Goal: Communication & Community: Answer question/provide support

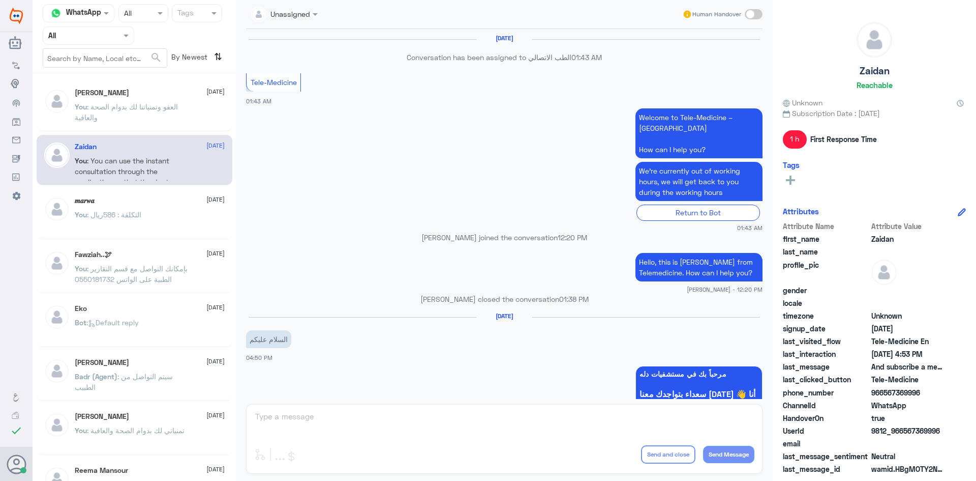
scroll to position [608, 0]
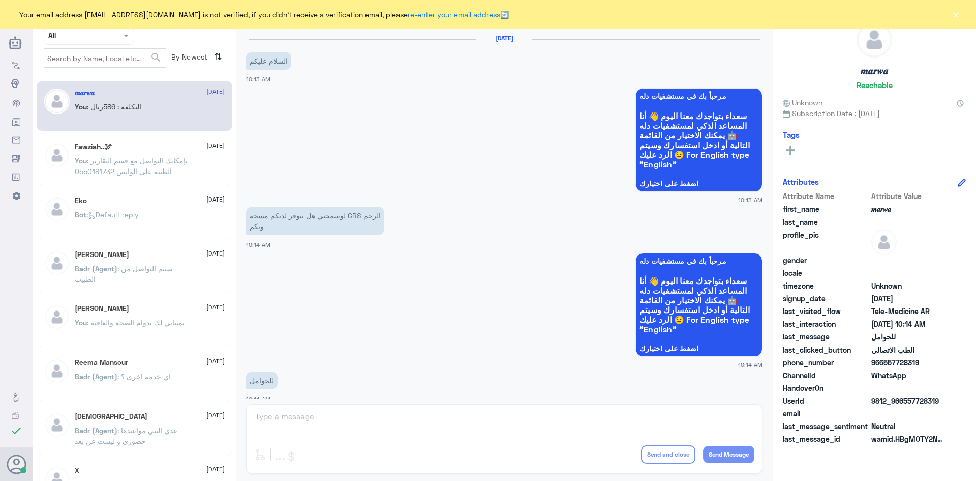
scroll to position [514, 0]
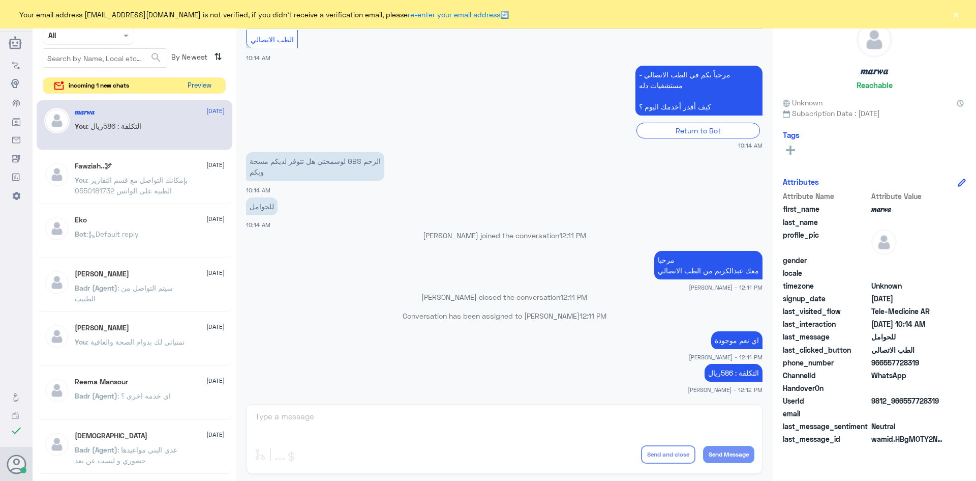
click at [196, 84] on button "Preview" at bounding box center [200, 86] width 32 height 16
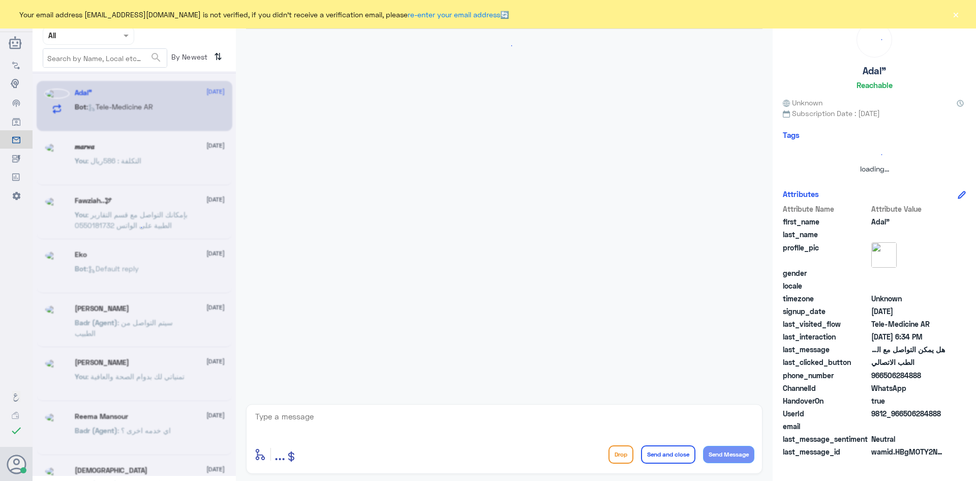
scroll to position [105, 0]
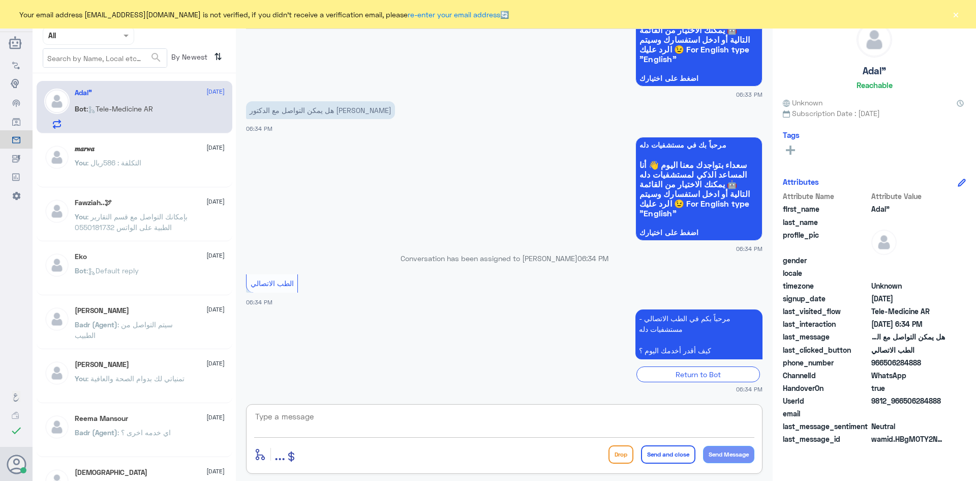
click at [412, 413] on textarea at bounding box center [504, 421] width 500 height 25
paste textarea "مرحبا معك [PERSON_NAME] من الطب الاتصالي"
type textarea "مرحبا معك [PERSON_NAME] من الطب الاتصالي"
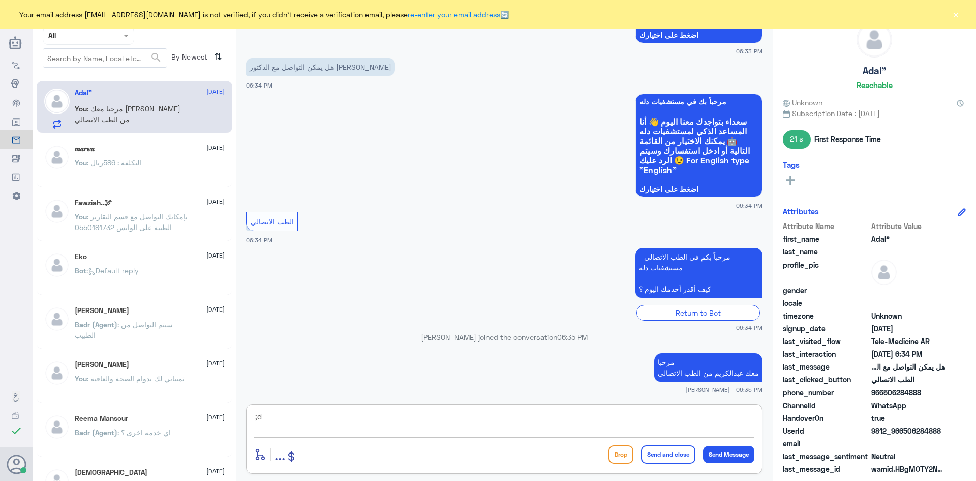
type textarea ";"
type textarea "كيف اقدر اساعدك"
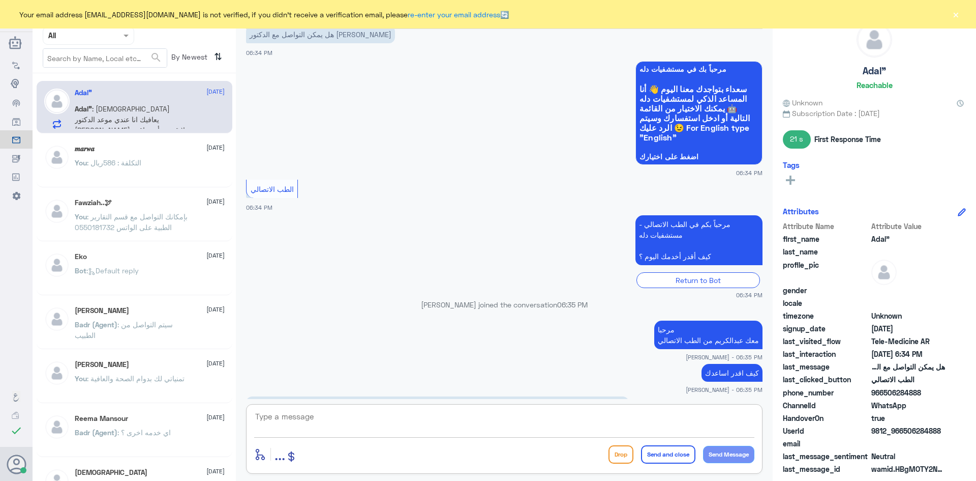
scroll to position [216, 0]
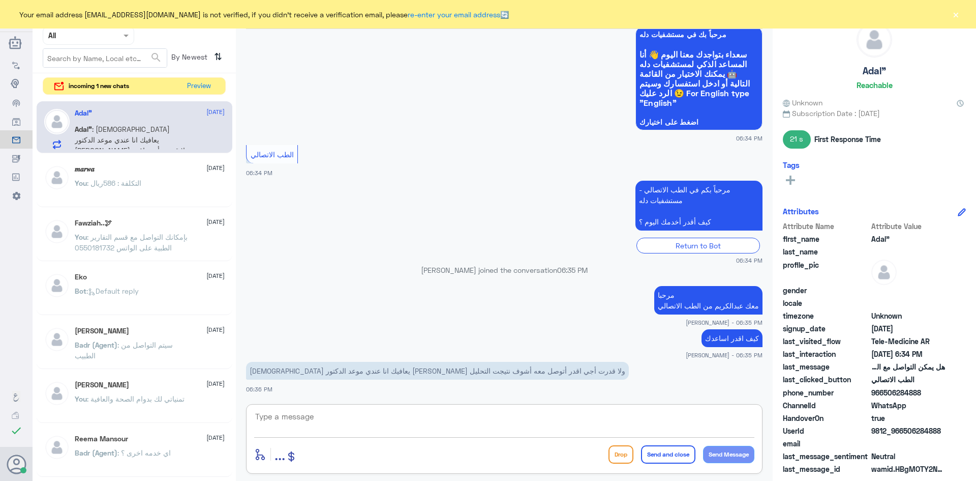
click at [481, 421] on textarea at bounding box center [504, 421] width 500 height 25
type textarea "بإمكانك قراءة التحاليل من خلال استخدام خدمة الاستشارة الفورية عن طريق التطبيق"
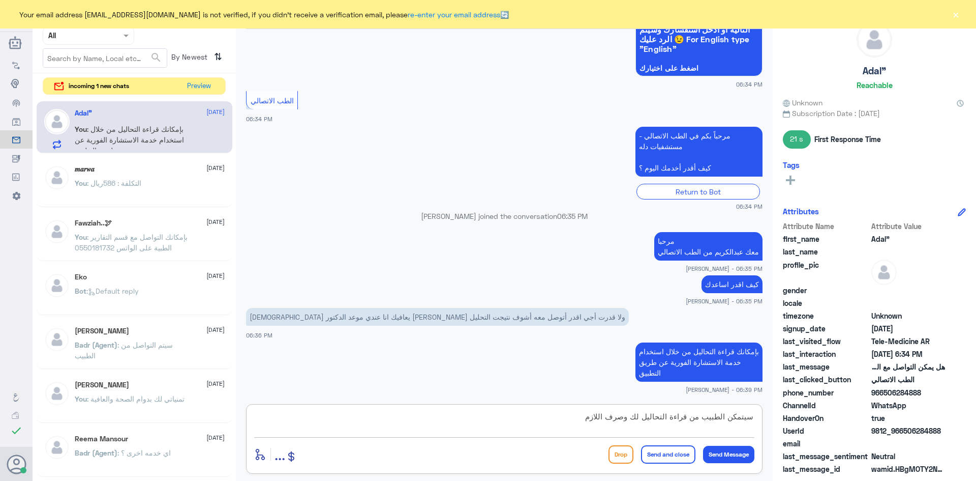
type textarea "سيتمكن الطبيب من قراءة التحاليل لك وصرف اللازم"
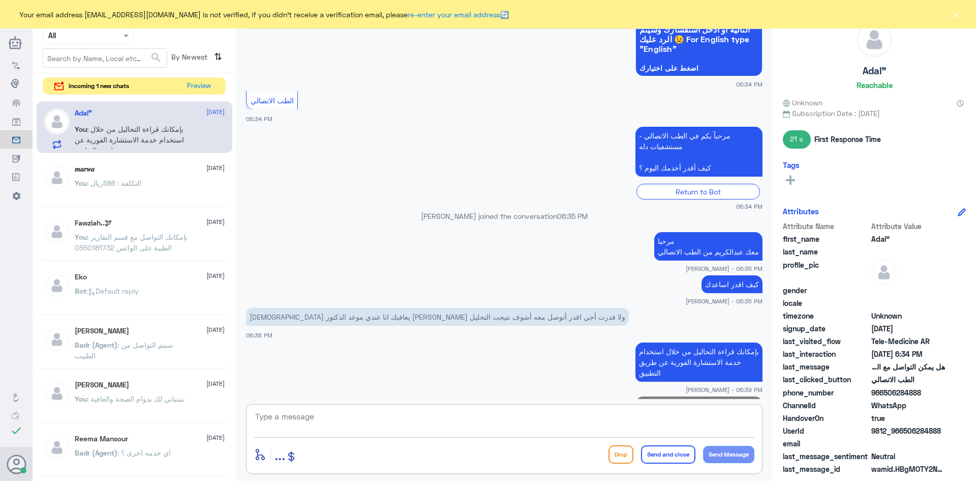
scroll to position [313, 0]
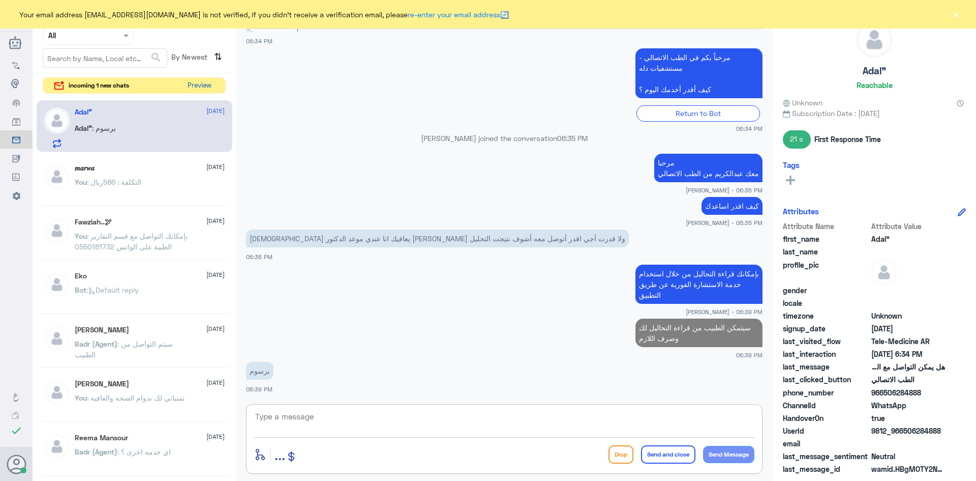
click at [202, 84] on button "Preview" at bounding box center [200, 86] width 32 height 16
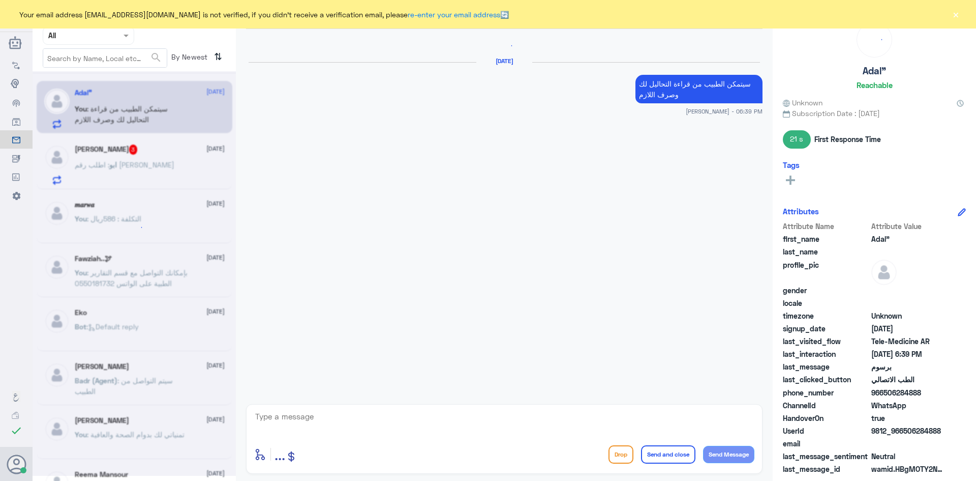
scroll to position [409, 0]
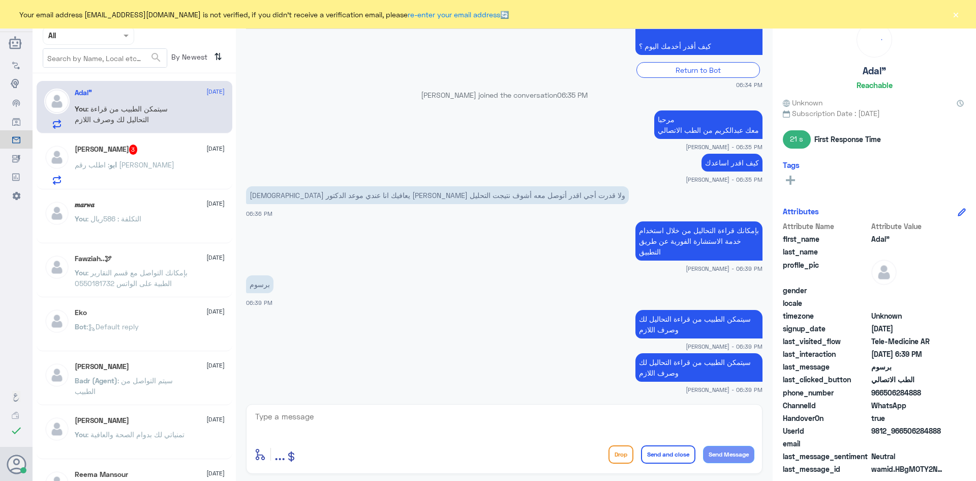
click at [487, 425] on textarea at bounding box center [504, 421] width 500 height 25
drag, startPoint x: 923, startPoint y: 395, endPoint x: 885, endPoint y: 396, distance: 38.2
click at [885, 396] on span "966506284888" at bounding box center [909, 392] width 74 height 11
copy span "506284888"
click at [140, 154] on div "ابو سند 3 [DATE]" at bounding box center [150, 149] width 150 height 10
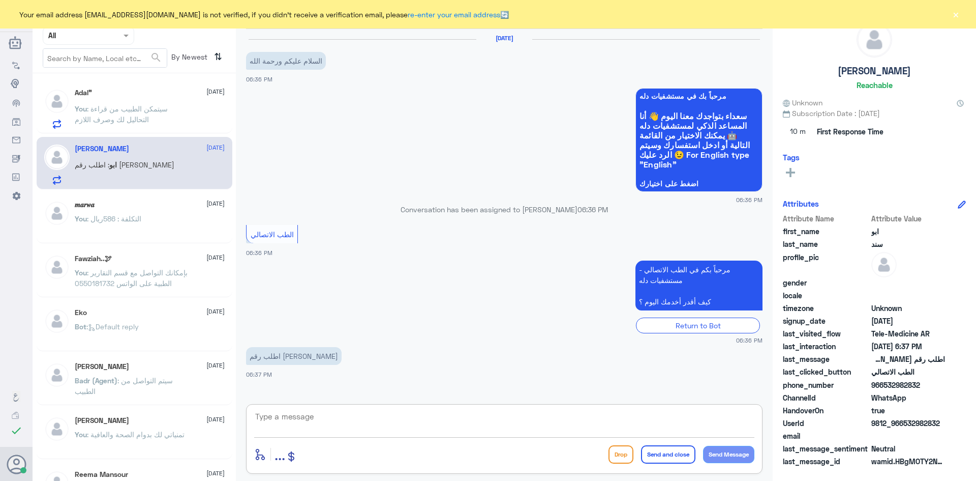
click at [329, 414] on textarea at bounding box center [504, 421] width 500 height 25
paste textarea "مرحبا معك [PERSON_NAME] من الطب الاتصالي"
type textarea "مرحبا معك [PERSON_NAME] من الطب الاتصالي"
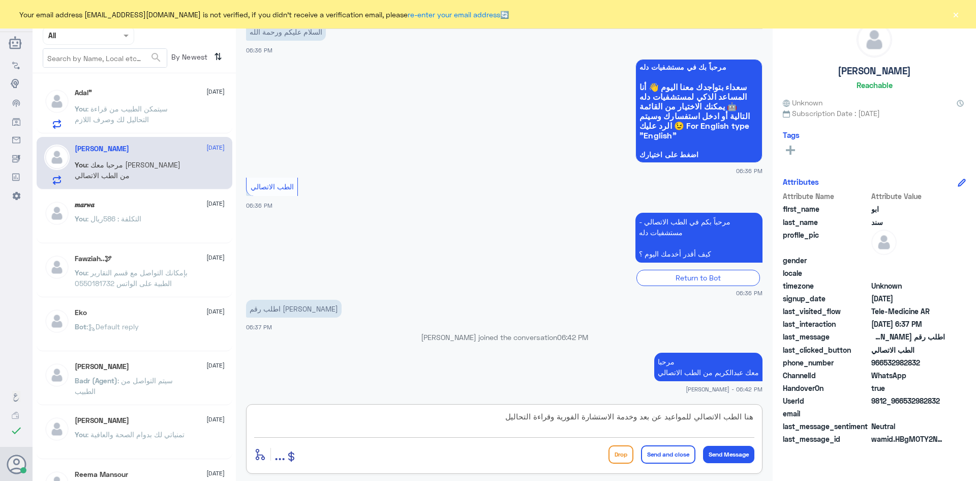
scroll to position [64, 0]
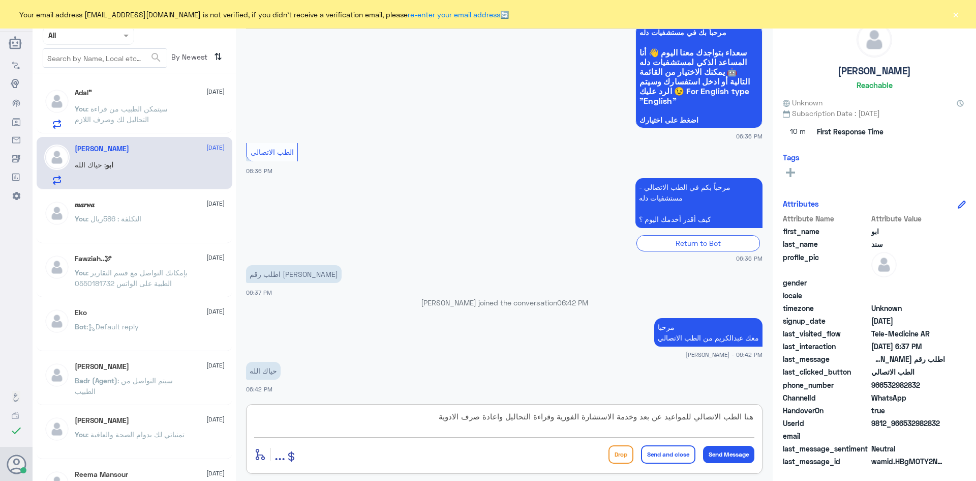
type textarea "هنا الطب الاتصالي للمواعيد عن بعد وخدمة الاستشارة الفورية وقراءة التحاليل واعاد…"
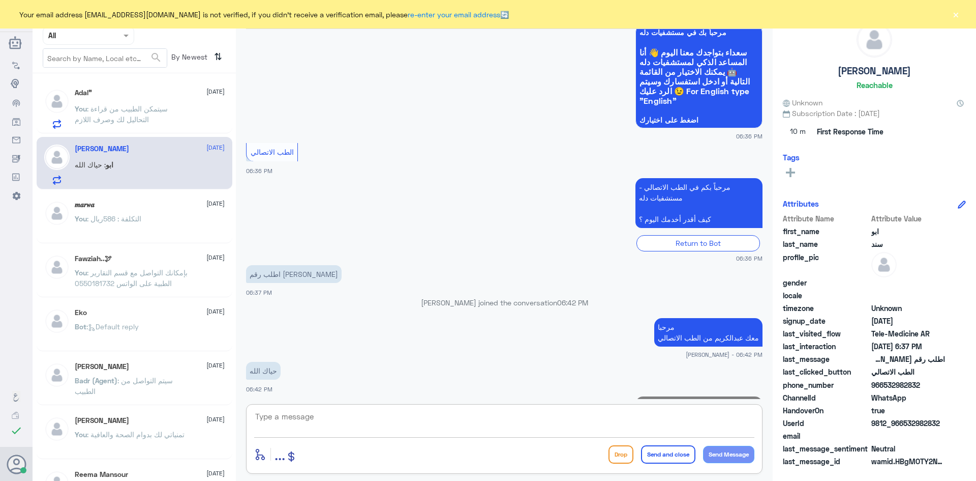
scroll to position [117, 0]
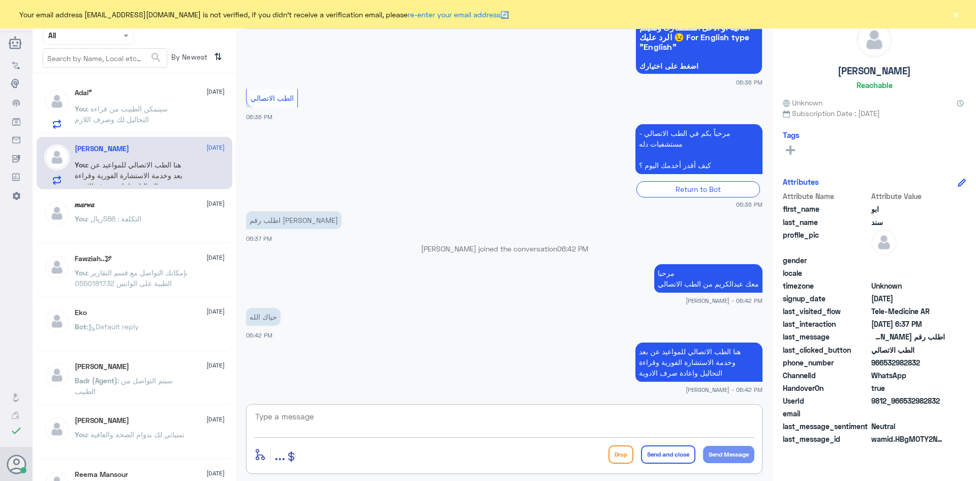
type textarea "ل"
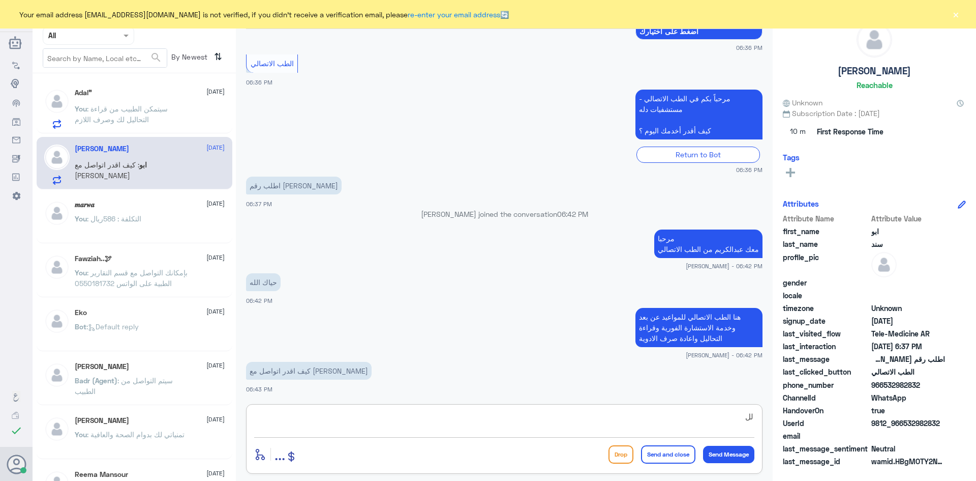
type textarea "ل"
type textarea "بإمكانك حجز موعد معه او الذهاب للعيادة والتواصل مع منسق الدكتور"
click at [670, 453] on button "Send and close" at bounding box center [668, 454] width 54 height 18
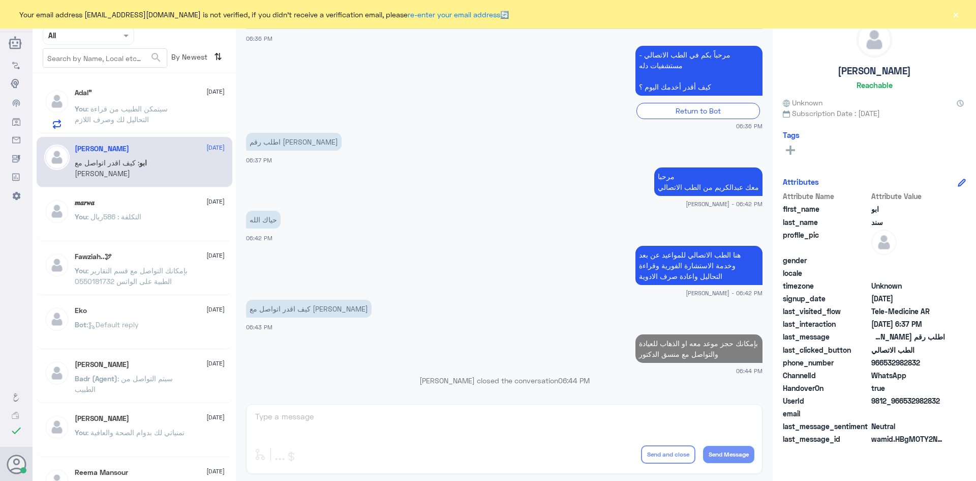
click at [141, 107] on span ": سيتمكن الطبيب من قراءة التحاليل لك وصرف اللازم" at bounding box center [121, 113] width 93 height 19
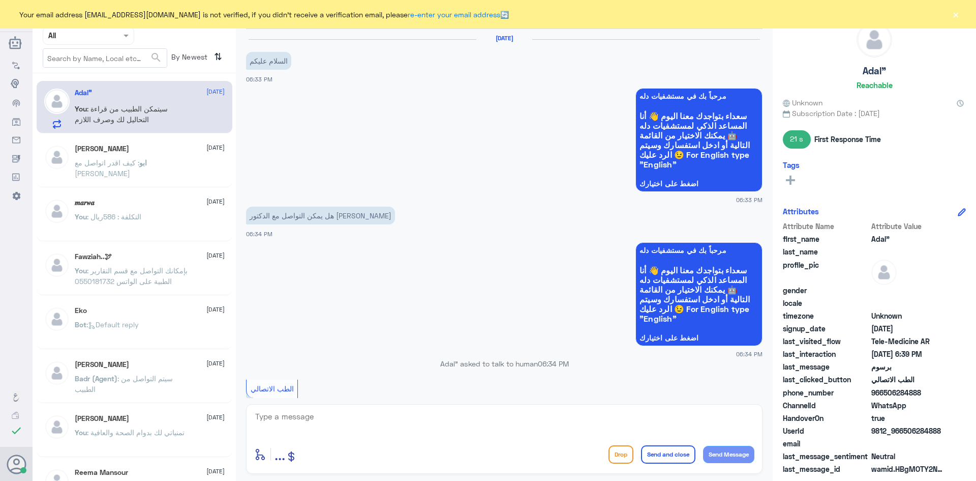
scroll to position [366, 0]
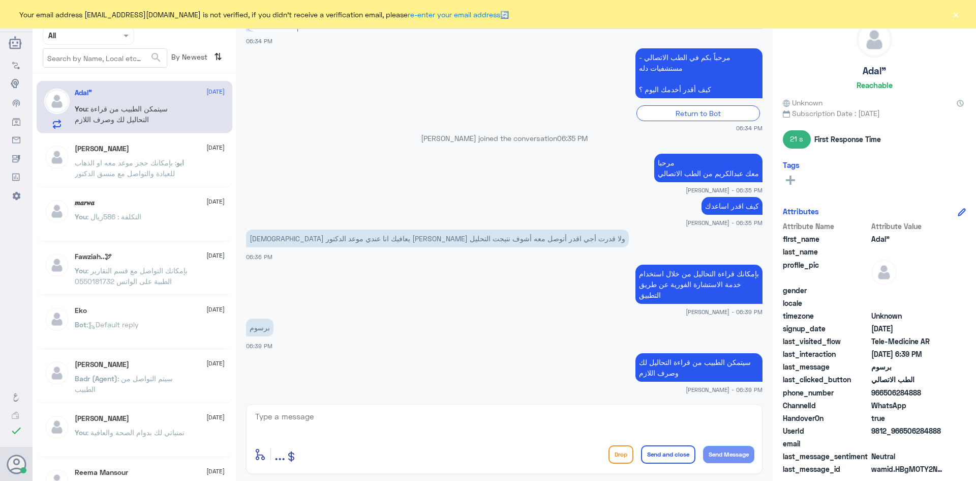
click at [952, 18] on button "×" at bounding box center [956, 14] width 10 height 10
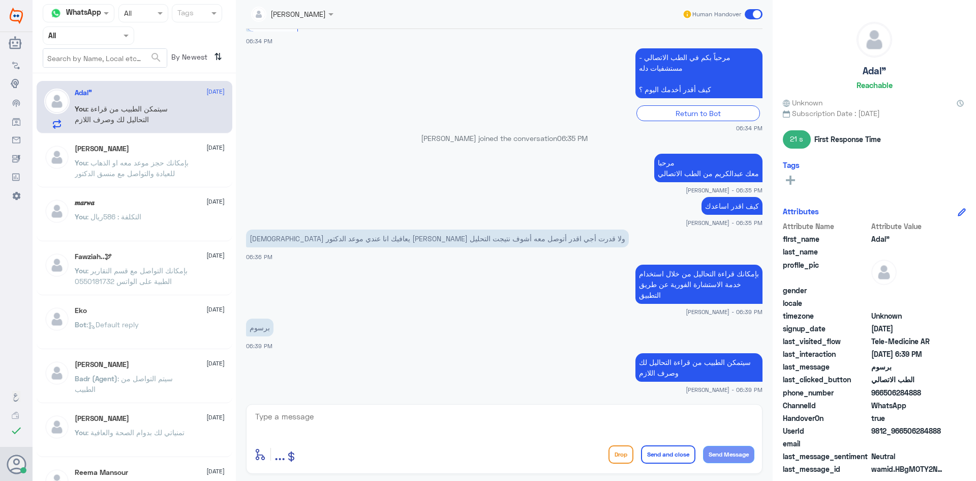
click at [750, 14] on span at bounding box center [754, 14] width 18 height 10
click at [0, 0] on input "checkbox" at bounding box center [0, 0] width 0 height 0
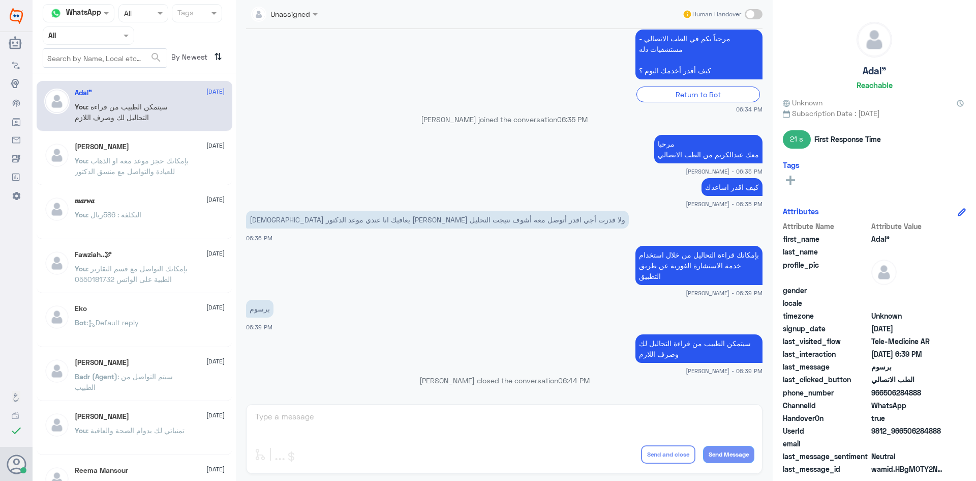
scroll to position [403, 0]
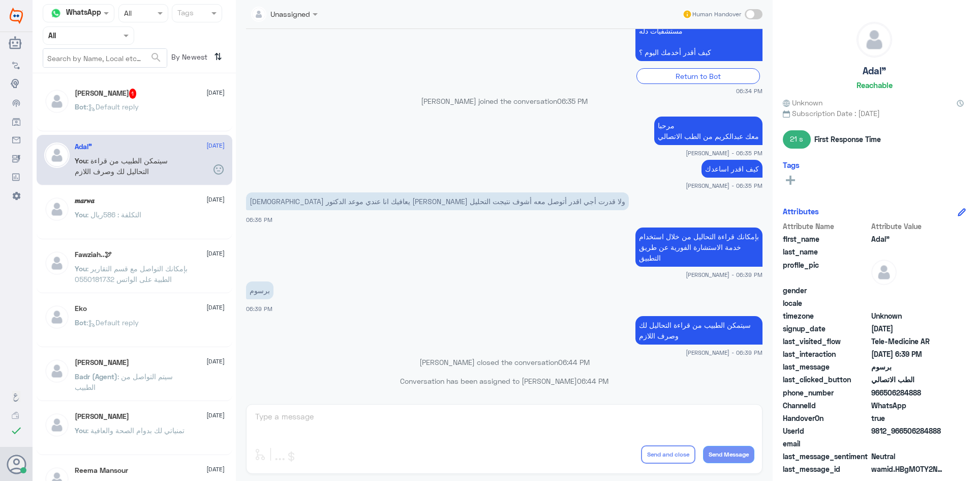
click at [122, 89] on div "ابو سند 1 [DATE]" at bounding box center [150, 93] width 150 height 10
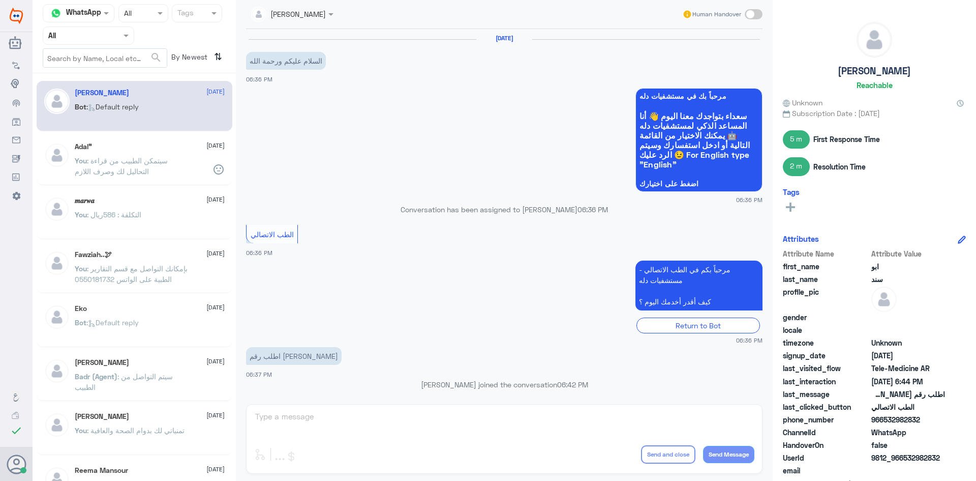
scroll to position [387, 0]
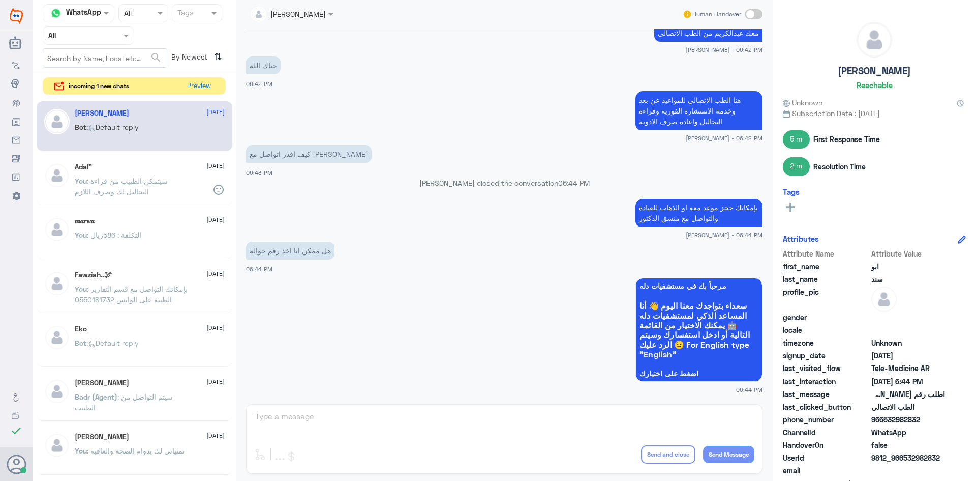
click at [131, 182] on span ": سيتمكن الطبيب من قراءة التحاليل لك وصرف اللازم" at bounding box center [121, 185] width 93 height 19
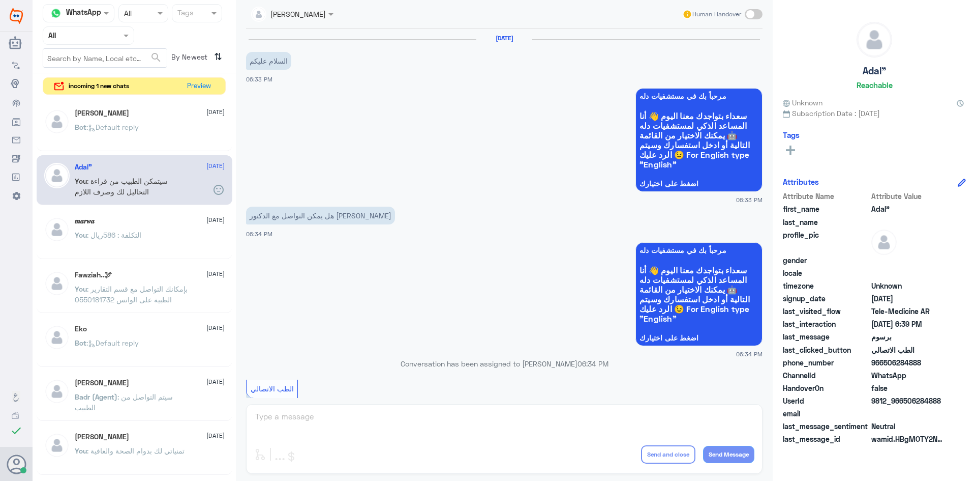
scroll to position [403, 0]
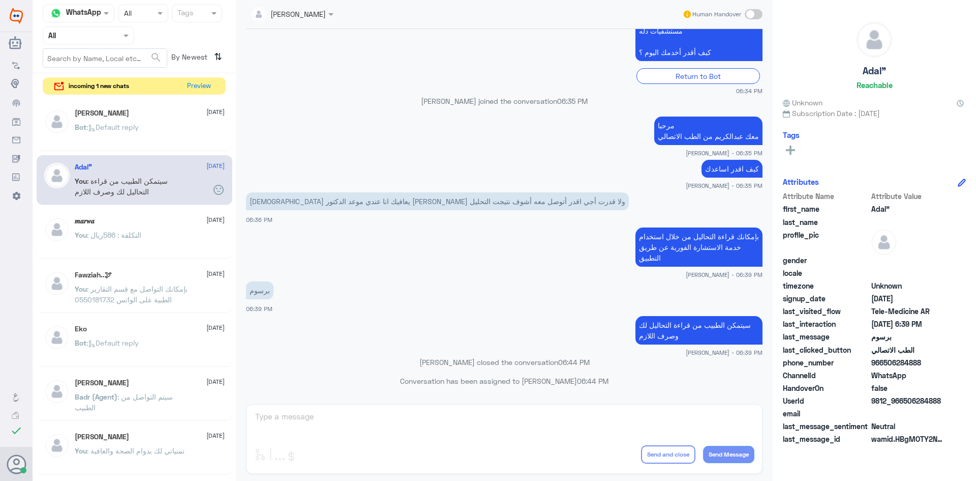
click at [144, 118] on div "ابو سند [DATE] Bot : Default reply" at bounding box center [150, 128] width 150 height 38
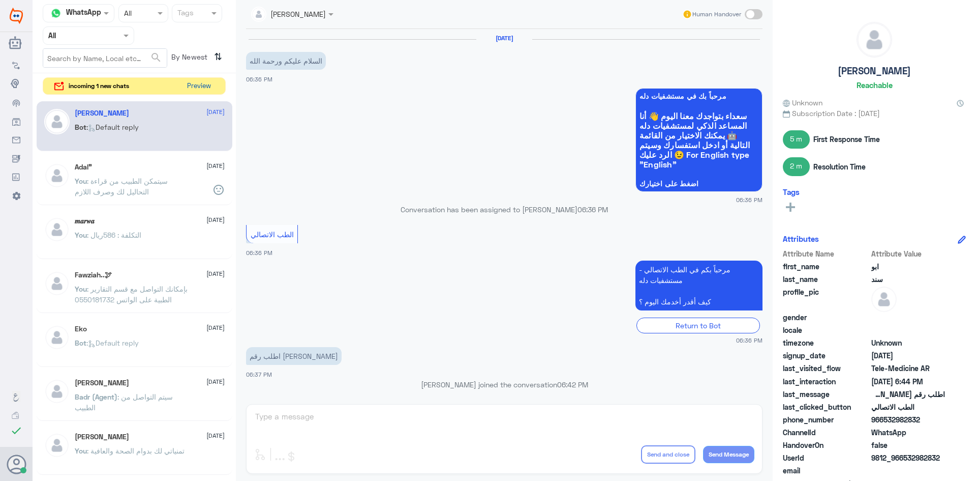
scroll to position [387, 0]
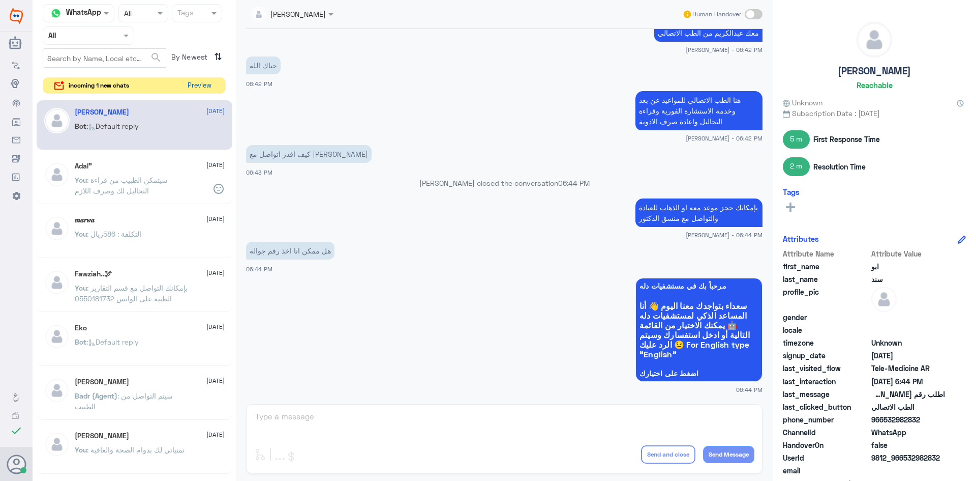
click at [191, 86] on button "Preview" at bounding box center [200, 86] width 32 height 16
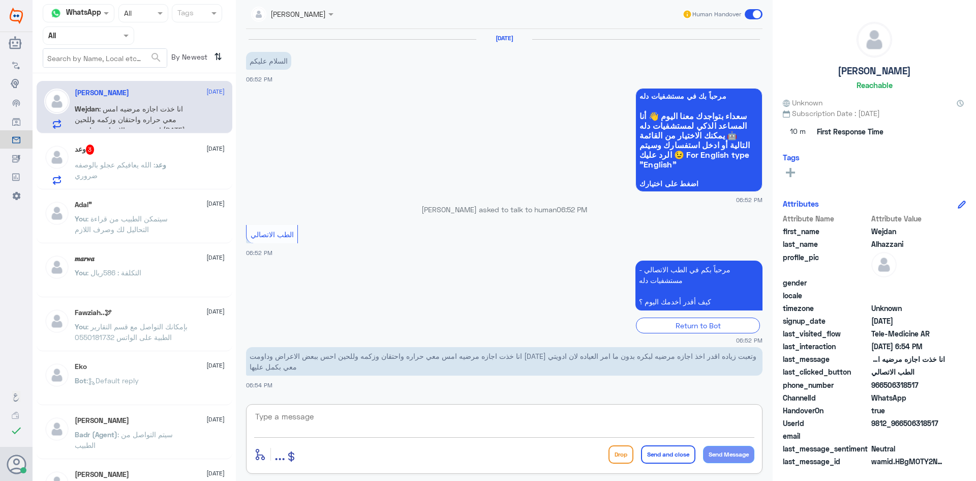
click at [519, 414] on textarea at bounding box center [504, 421] width 500 height 25
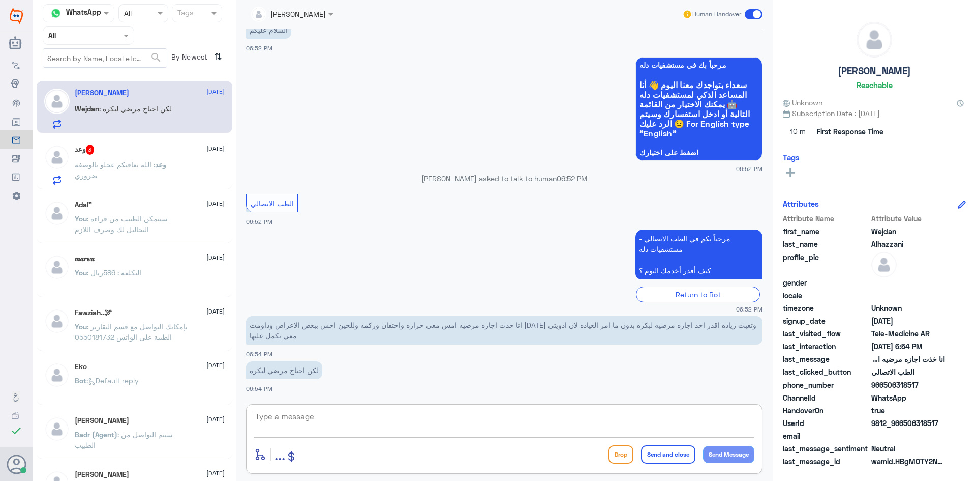
paste textarea "مرحبا معك [PERSON_NAME] من الطب الاتصالي"
type textarea "مرحبا معك [PERSON_NAME] من الطب الاتصالي"
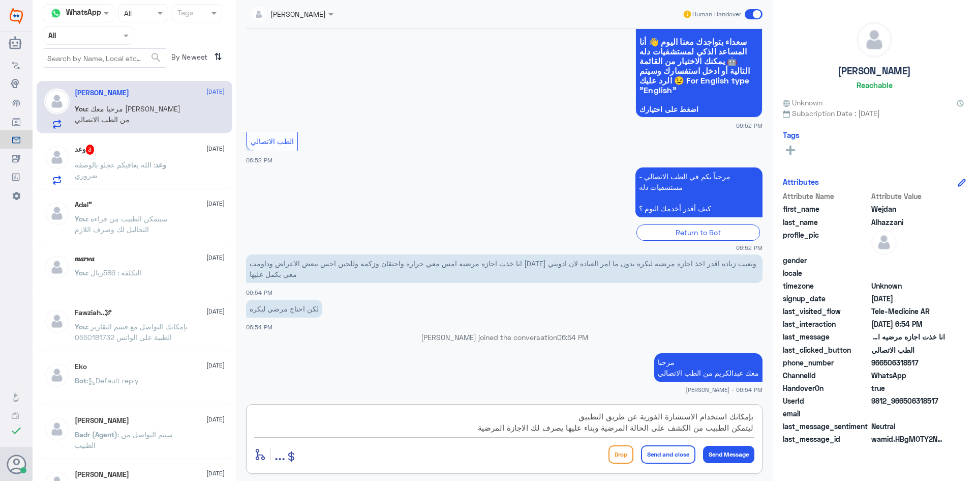
type textarea "بإمكانك استخدام الاستشارة الفورية عن طريق التطبيق ليتمكن الطبيب من الكشف على ال…"
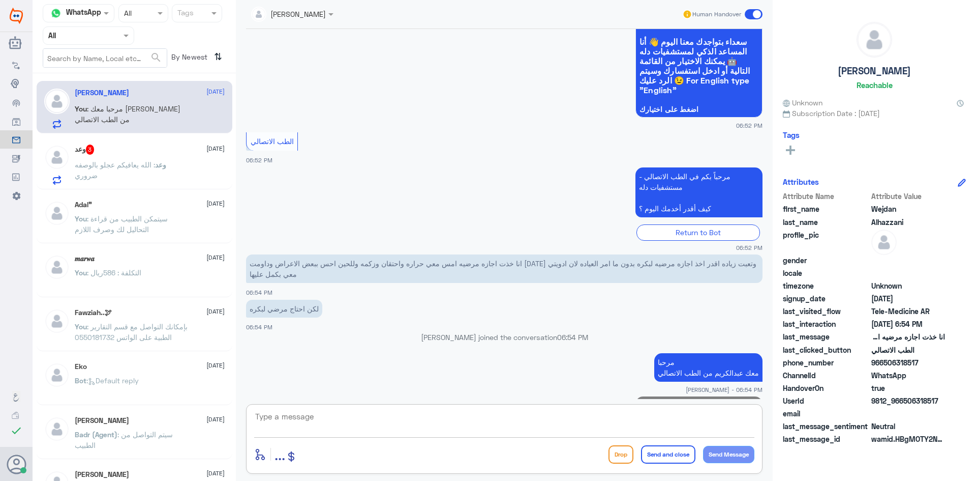
scroll to position [149, 0]
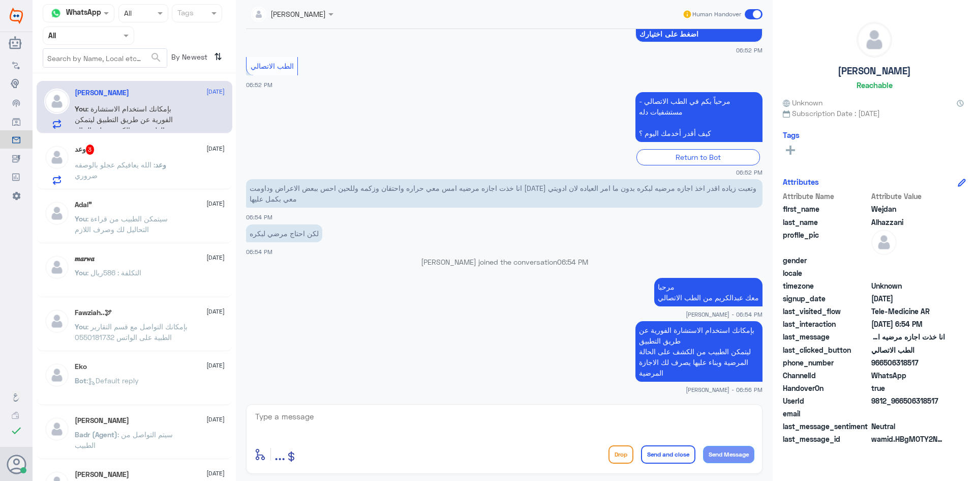
drag, startPoint x: 939, startPoint y: 399, endPoint x: 905, endPoint y: 402, distance: 34.8
click at [905, 402] on span "9812_966506318517" at bounding box center [909, 400] width 74 height 11
copy span "506318517"
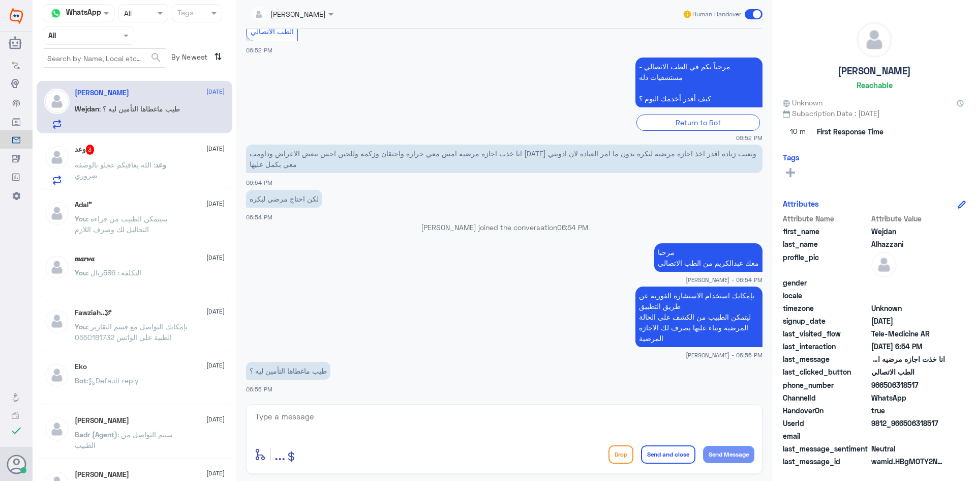
click at [670, 418] on textarea at bounding box center [504, 421] width 500 height 25
type textarea "ل"
type textarea "ك"
type textarea "ممكن تزوديني برقم الهوية او رقم الملف"
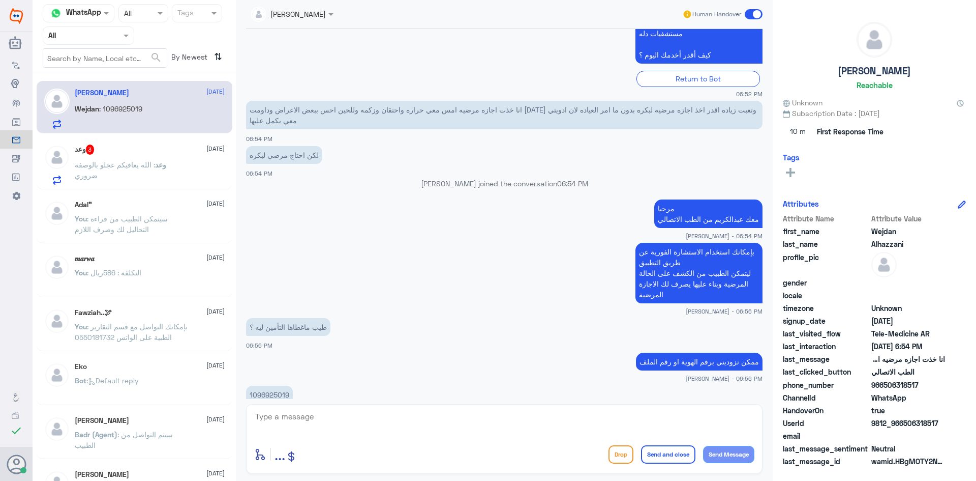
scroll to position [262, 0]
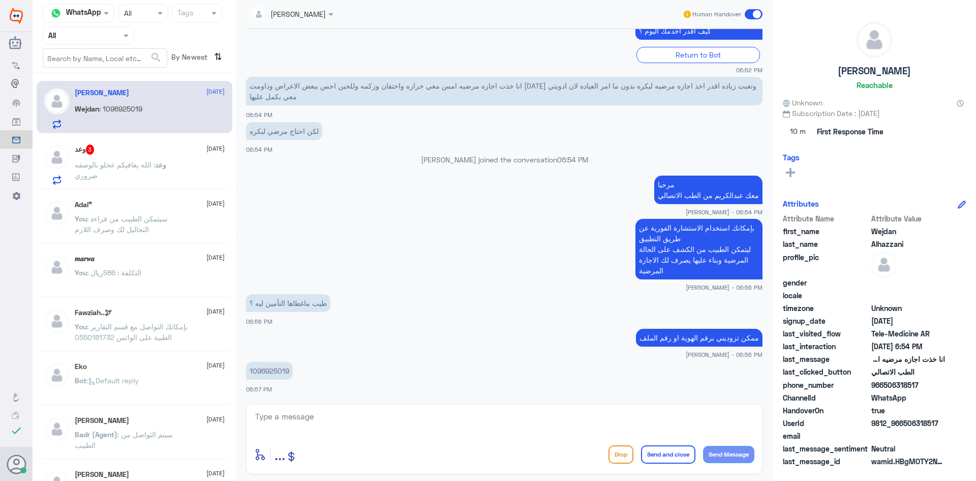
click at [668, 414] on textarea at bounding box center [504, 421] width 500 height 25
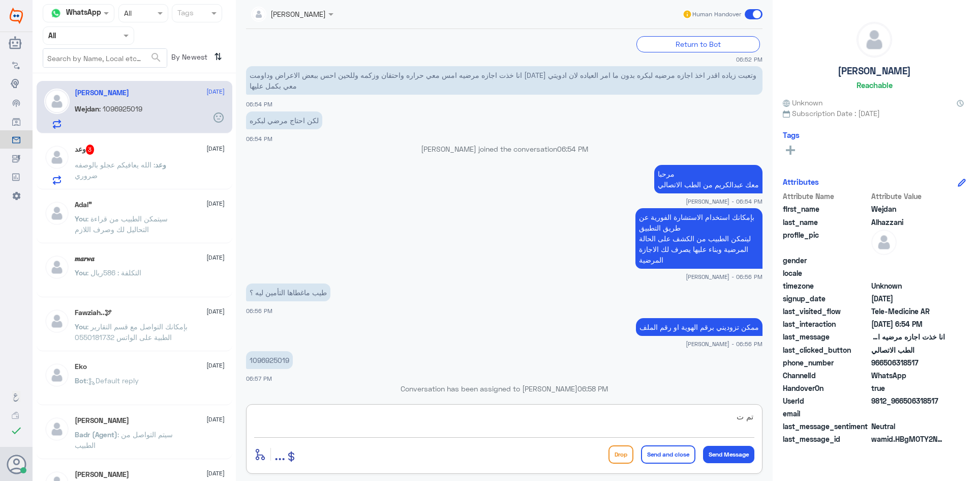
scroll to position [281, 0]
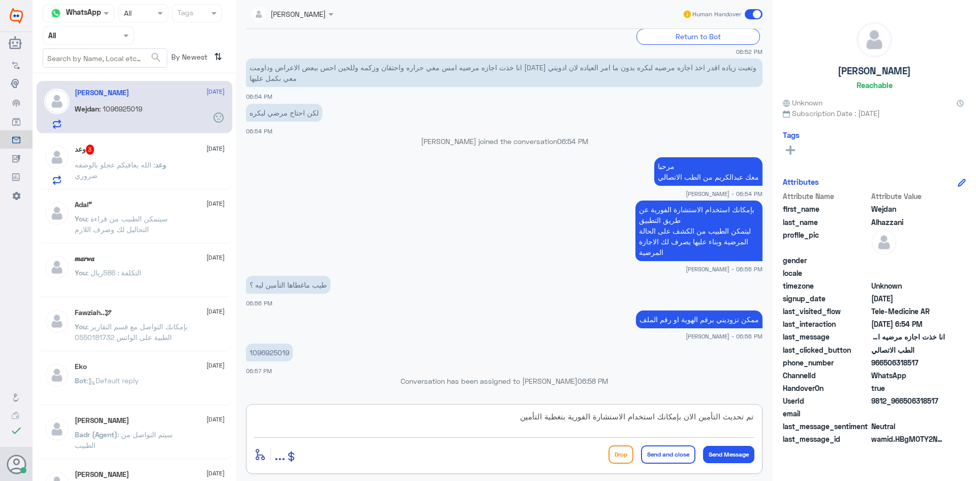
type textarea "تم تحديث التأمين الان بإمكانك استخدام الاستشارة الفورية بتغطية التأمين"
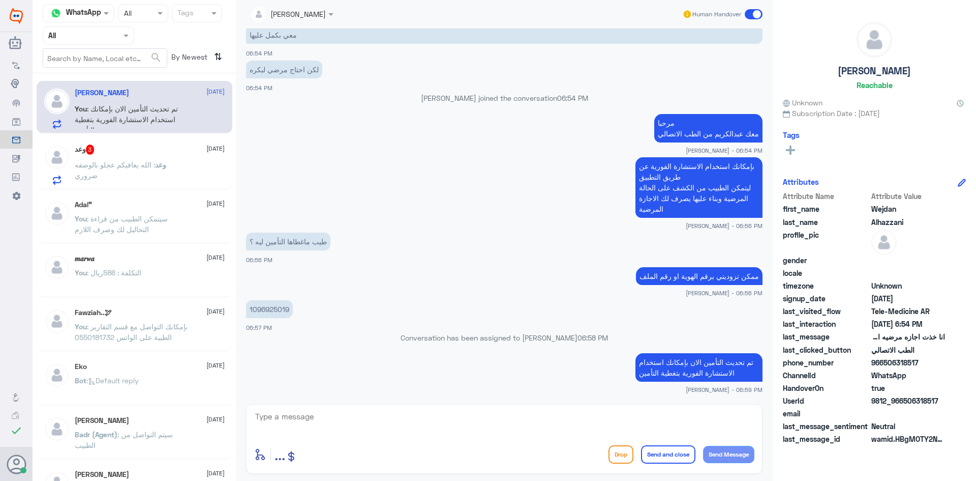
scroll to position [359, 0]
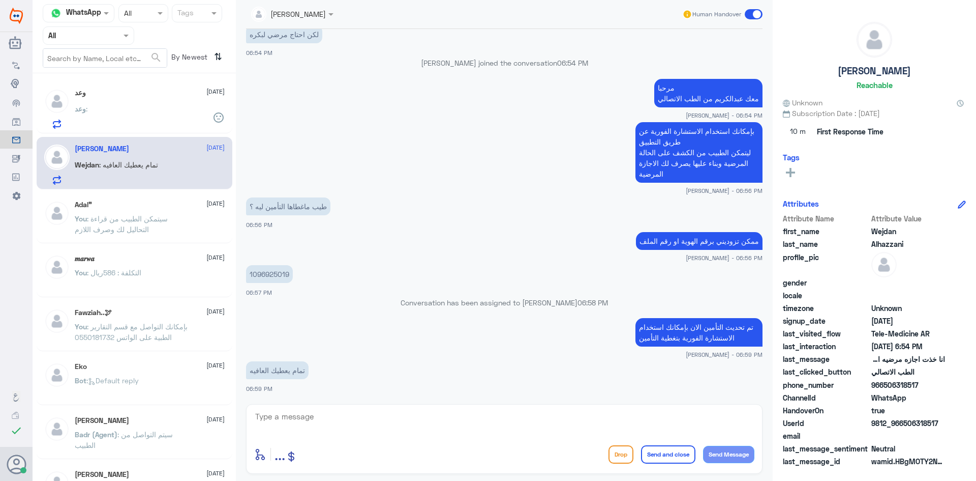
click at [708, 418] on textarea at bounding box center [504, 421] width 500 height 25
type textarea "[DEMOGRAPHIC_DATA] يعافيك وتمنياتي لك بدوام الصحة والعافية"
click at [671, 450] on button "Send and close" at bounding box center [668, 454] width 54 height 18
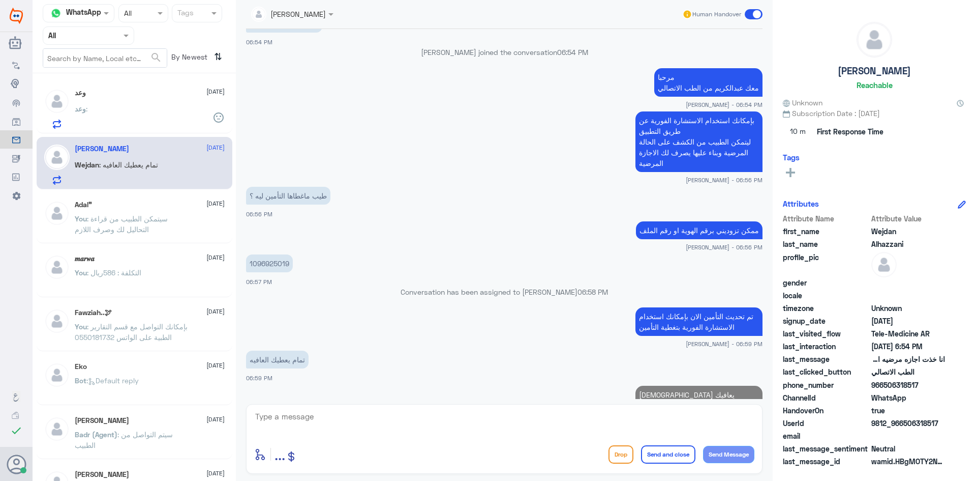
scroll to position [402, 0]
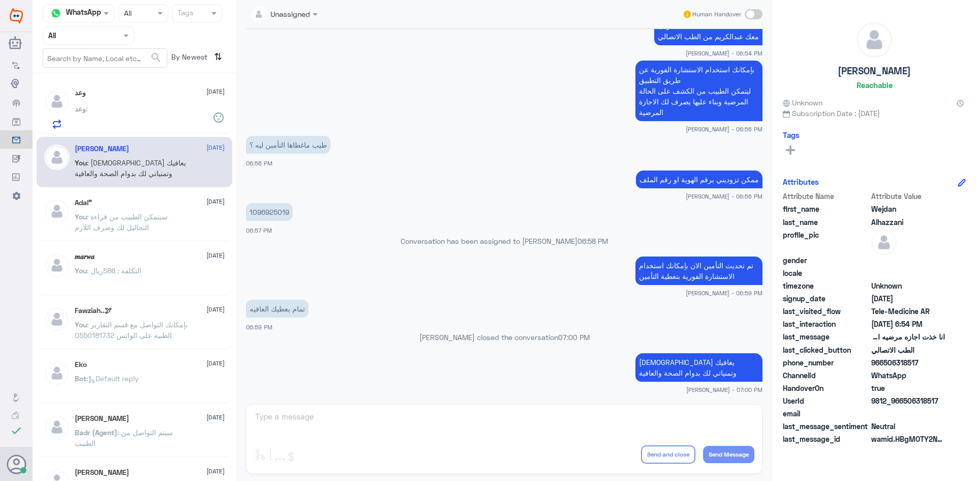
click at [120, 122] on div "وعد :" at bounding box center [150, 117] width 150 height 23
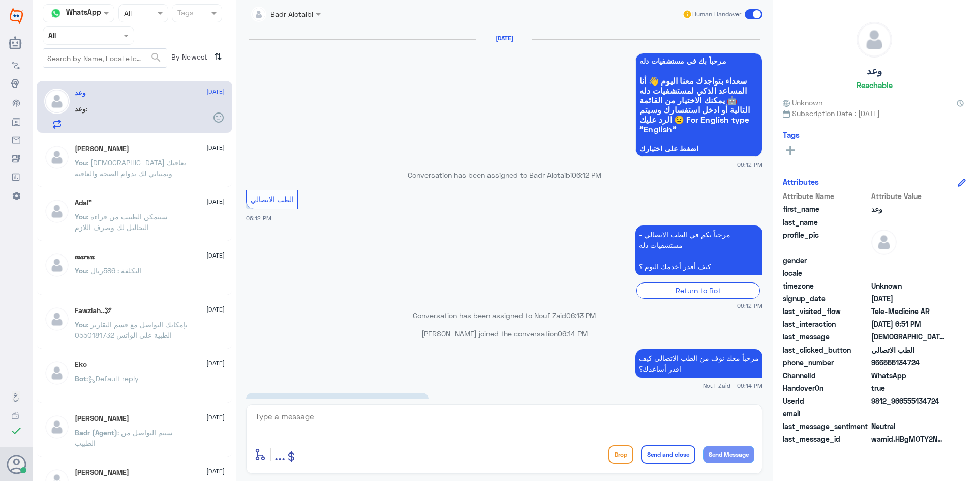
scroll to position [475, 0]
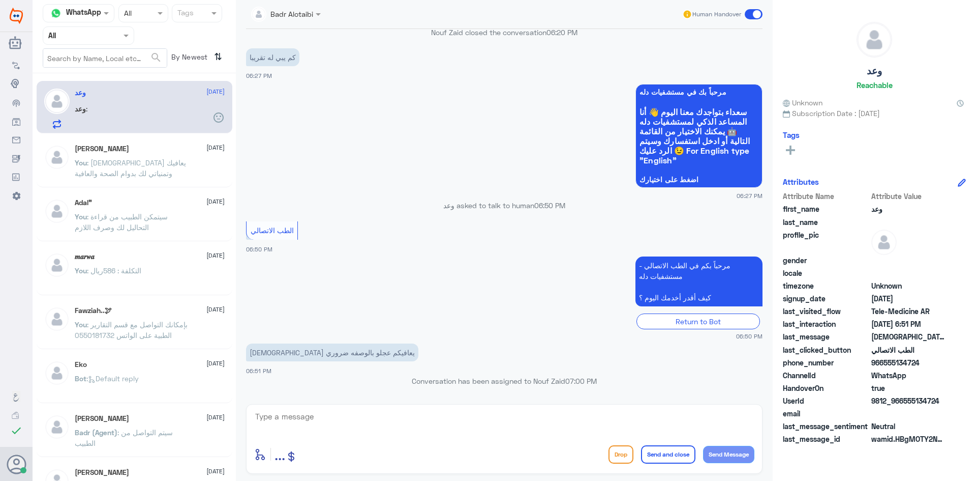
click at [142, 181] on p "You : [DEMOGRAPHIC_DATA] يعافيك وتمنياتي لك بدوام الصحة والعافية" at bounding box center [132, 169] width 114 height 25
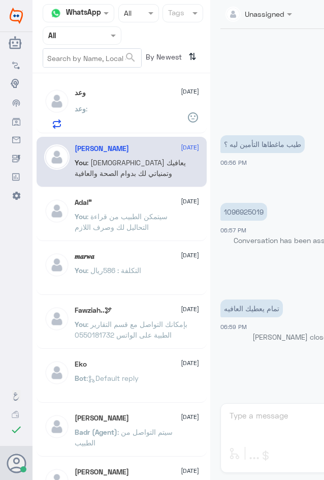
scroll to position [450, 0]
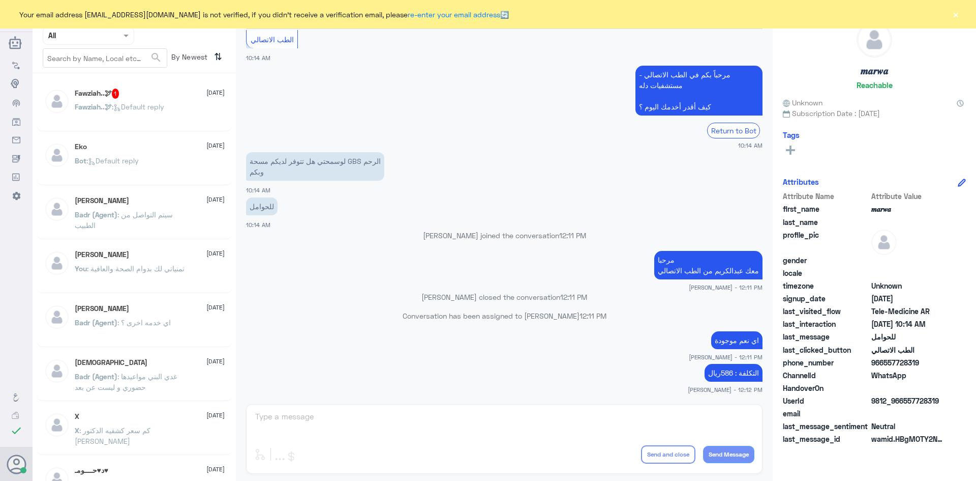
scroll to position [514, 0]
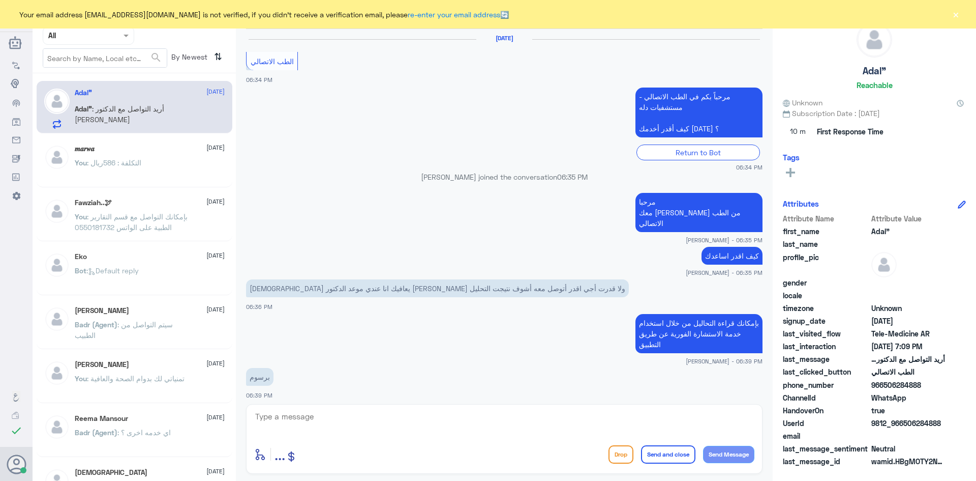
scroll to position [478, 0]
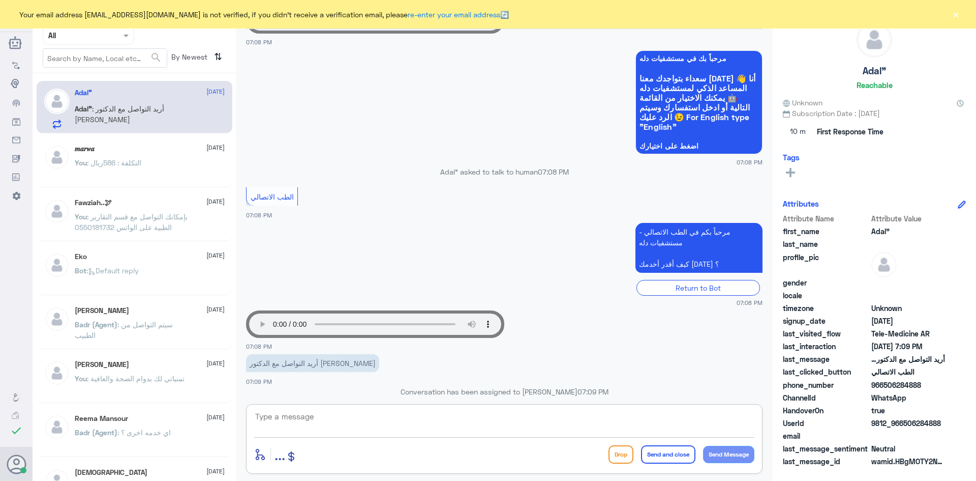
click at [342, 423] on textarea at bounding box center [504, 421] width 500 height 25
click at [342, 425] on textarea at bounding box center [504, 421] width 500 height 25
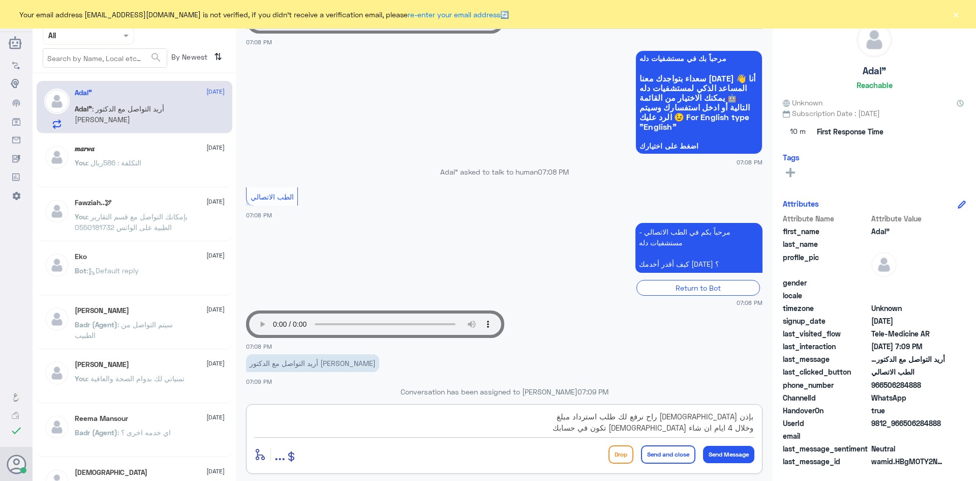
type textarea "بإذن الله راح نرفع لك طلب استرداد مبلغ وخلال 4 ايام ان شاء الله تكون في حسابك"
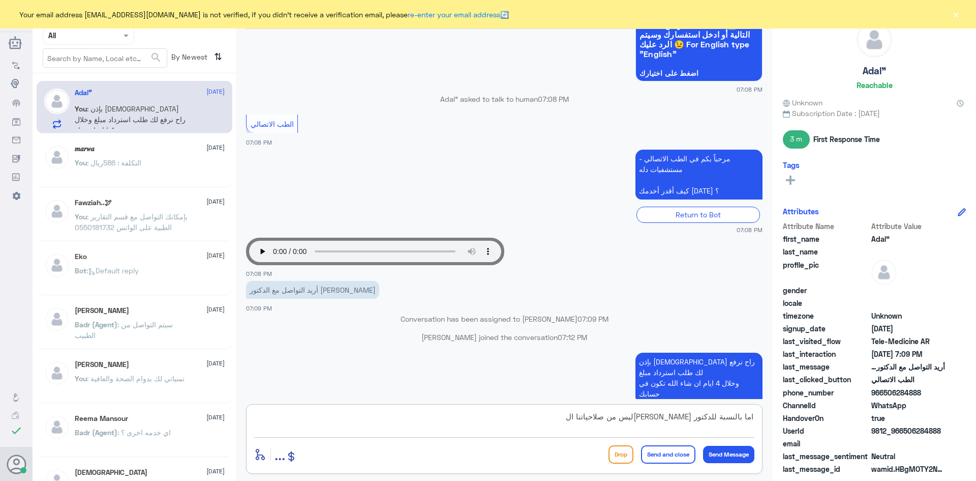
scroll to position [567, 0]
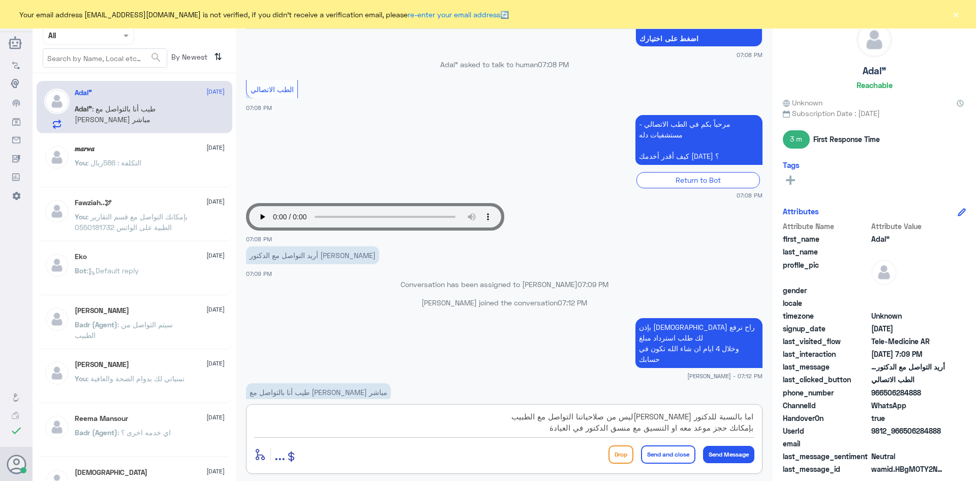
type textarea "اما بالنسبة للدكتور فؤاد فليس من صلاحياتنا التواصل مع الطبيب بإمكانك حجز موعد م…"
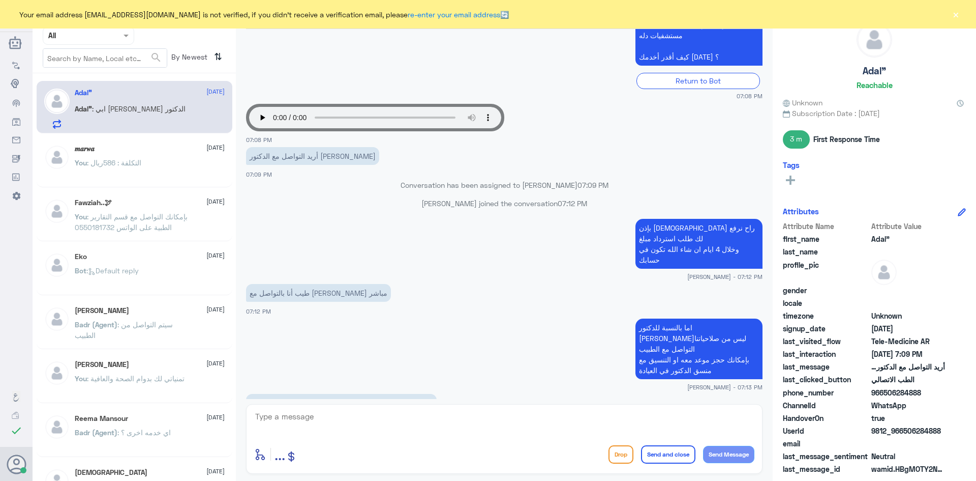
scroll to position [701, 0]
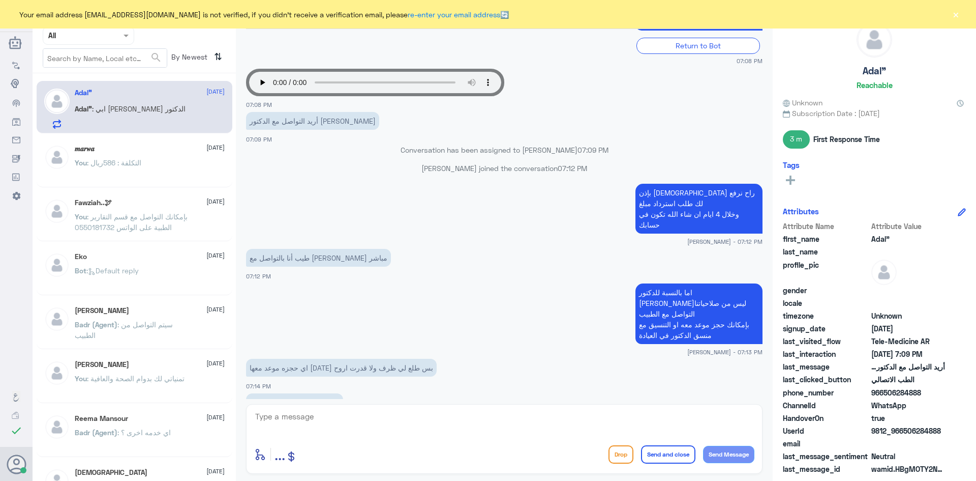
drag, startPoint x: 944, startPoint y: 430, endPoint x: 904, endPoint y: 432, distance: 40.2
click at [904, 432] on span "9812_966506284888" at bounding box center [909, 430] width 74 height 11
copy span "506284888"
click at [411, 418] on textarea at bounding box center [504, 421] width 500 height 25
type textarea "ب"
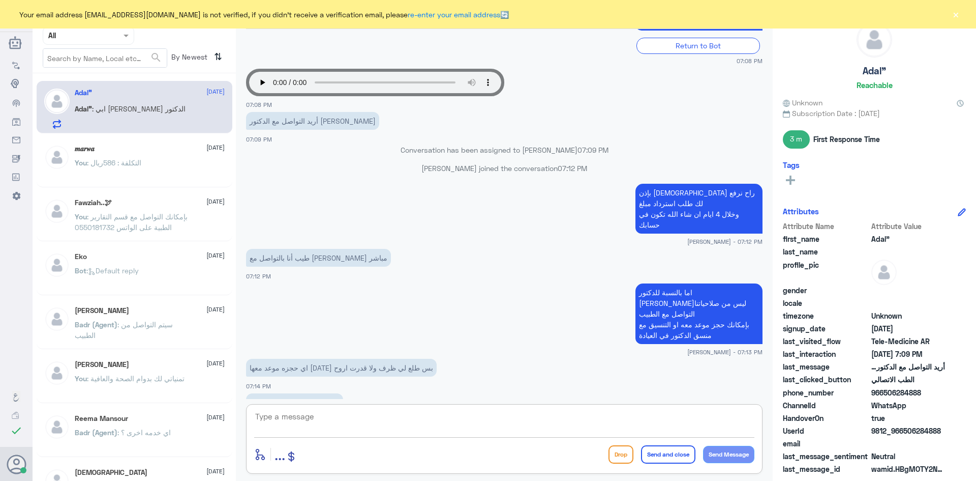
type textarea "{"
paste textarea "بإمكانك حجز موعد عن طريق التطبيق أو بالاتصال على الرقم الموحد 920012222"
type textarea "بإمكانك حجز موعد عن طريق التطبيق أو بالاتصال على الرقم الموحد 920012222"
click at [661, 456] on button "Send and close" at bounding box center [668, 454] width 54 height 18
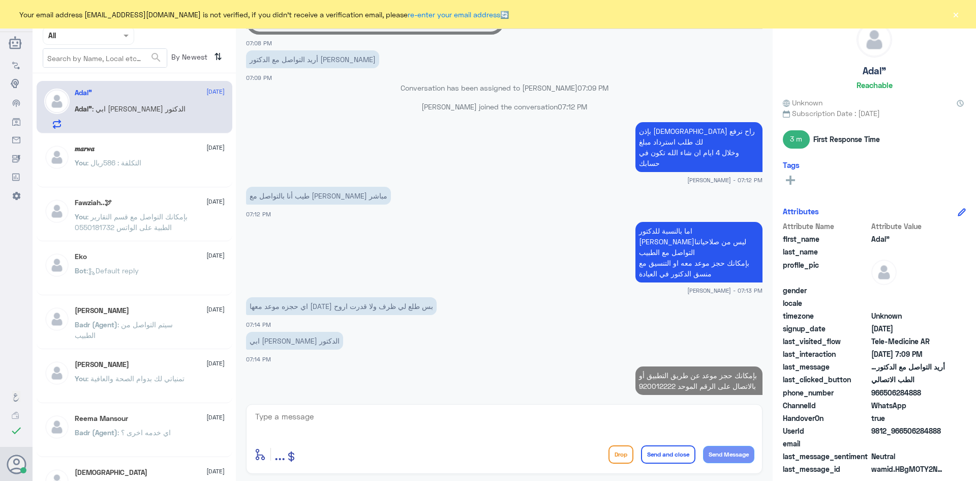
drag, startPoint x: 943, startPoint y: 433, endPoint x: 906, endPoint y: 435, distance: 37.7
click at [906, 435] on span "9812_966506284888" at bounding box center [909, 430] width 74 height 11
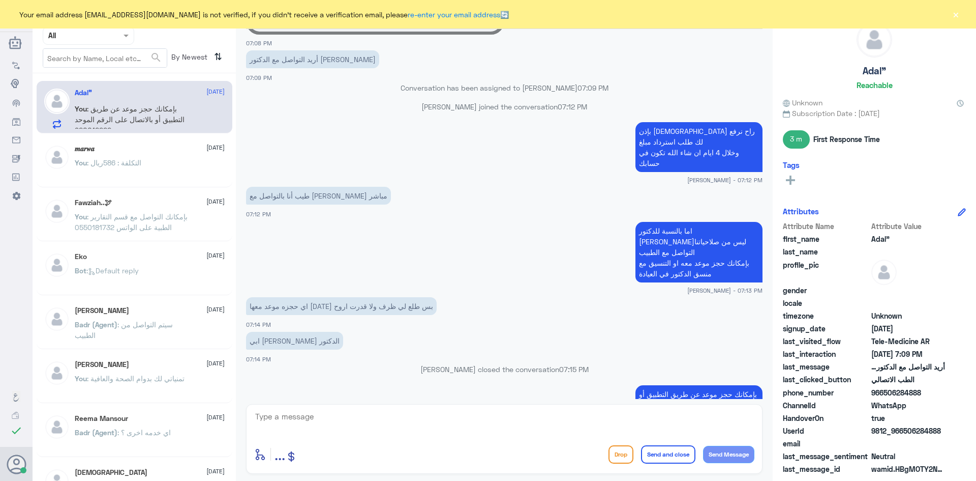
copy span "506284888"
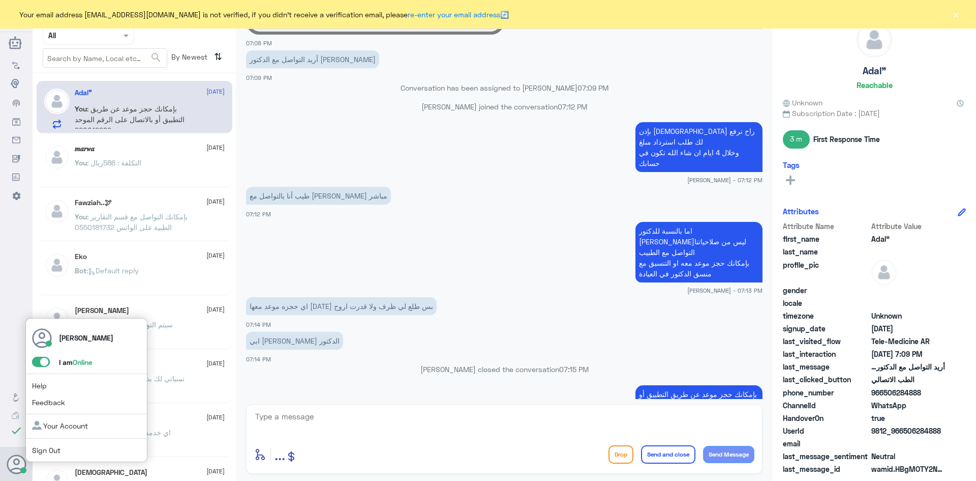
click at [36, 360] on span at bounding box center [41, 361] width 18 height 10
click at [0, 0] on input "checkbox" at bounding box center [0, 0] width 0 height 0
